Goal: Information Seeking & Learning: Learn about a topic

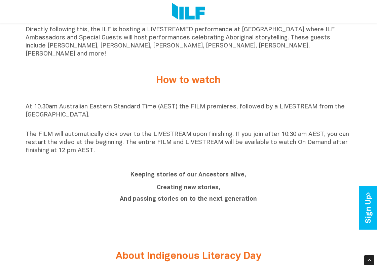
scroll to position [503, 0]
drag, startPoint x: 243, startPoint y: 181, endPoint x: 155, endPoint y: 157, distance: 90.6
click at [155, 157] on div "At 10.30am Australian Eastern Standard Time (AEST) the FILM premieres, followed…" at bounding box center [189, 129] width 326 height 69
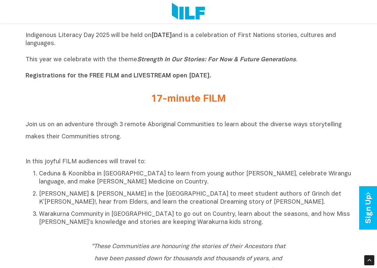
scroll to position [203, 0]
click at [155, 157] on div "Join us on an adventure through 3 remote Aboriginal Communities to learn about …" at bounding box center [189, 172] width 326 height 108
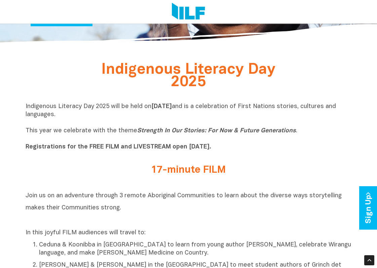
scroll to position [132, 0]
click at [137, 133] on icon "Strength In Our Stories: For Now & Future Generations" at bounding box center [216, 131] width 159 height 6
click at [175, 127] on p "Indigenous Literacy Day 2025 will be held [DATE][DATE] and is a celebration of …" at bounding box center [189, 127] width 326 height 48
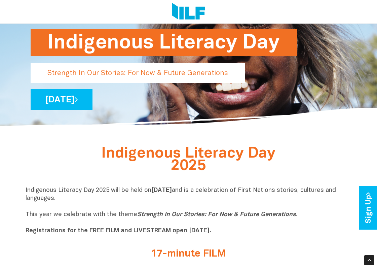
scroll to position [47, 0]
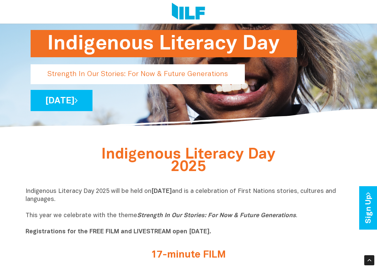
click at [178, 75] on p "Strength In Our Stories: For Now & Future Generations" at bounding box center [138, 74] width 214 height 20
click at [163, 72] on p "Strength In Our Stories: For Now & Future Generations" at bounding box center [138, 74] width 214 height 20
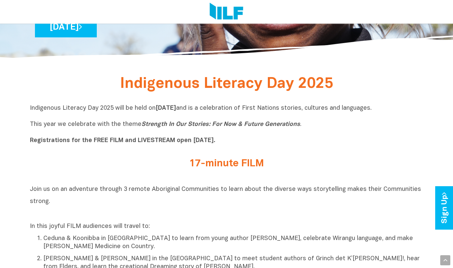
scroll to position [148, 0]
click at [153, 153] on div "Indigenous Literacy Day 2025 will be held [DATE][DATE] and is a celebration of …" at bounding box center [227, 126] width 394 height 54
click at [153, 144] on p "Indigenous Literacy Day 2025 will be held [DATE][DATE] and is a celebration of …" at bounding box center [227, 124] width 394 height 40
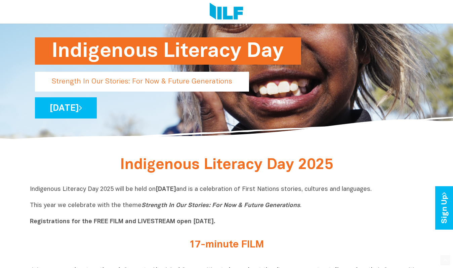
scroll to position [69, 0]
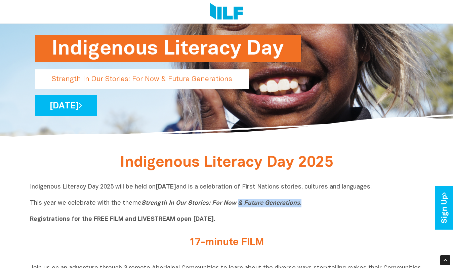
drag, startPoint x: 298, startPoint y: 202, endPoint x: 234, endPoint y: 201, distance: 64.3
click at [234, 201] on p "Indigenous Literacy Day 2025 will be held [DATE][DATE] and is a celebration of …" at bounding box center [227, 203] width 394 height 40
drag, startPoint x: 138, startPoint y: 203, endPoint x: 307, endPoint y: 207, distance: 169.6
click at [307, 207] on p "Indigenous Literacy Day 2025 will be held [DATE][DATE] and is a celebration of …" at bounding box center [227, 203] width 394 height 40
copy p "Strength In Our Stories: For Now & Future Generations ."
